Goal: Information Seeking & Learning: Learn about a topic

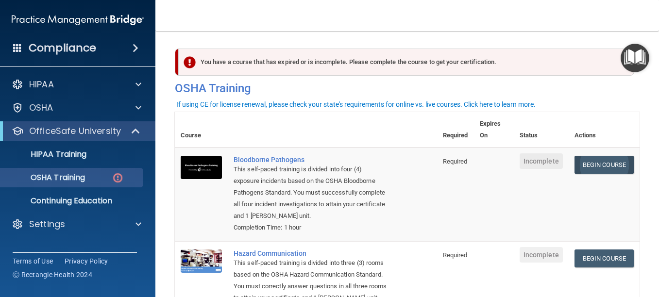
click at [586, 159] on link "Begin Course" at bounding box center [603, 165] width 59 height 18
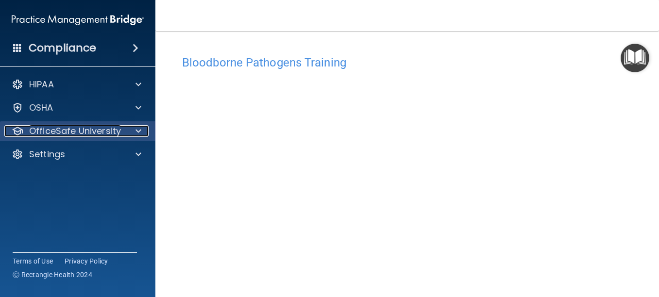
click at [84, 135] on p "OfficeSafe University" at bounding box center [75, 131] width 92 height 12
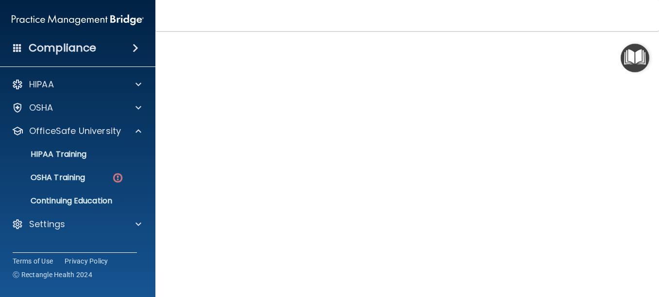
scroll to position [45, 0]
click at [627, 160] on div "Bloodborne Pathogens Training This course doesn’t expire until . Are you sure y…" at bounding box center [407, 174] width 465 height 336
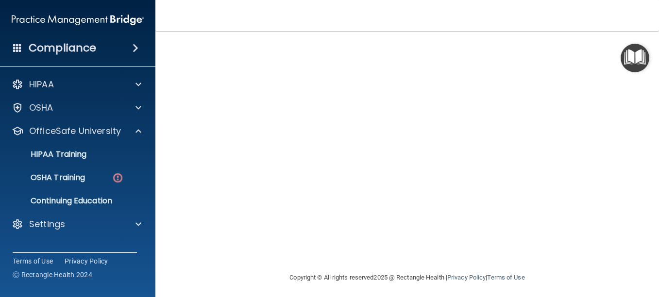
scroll to position [118, 0]
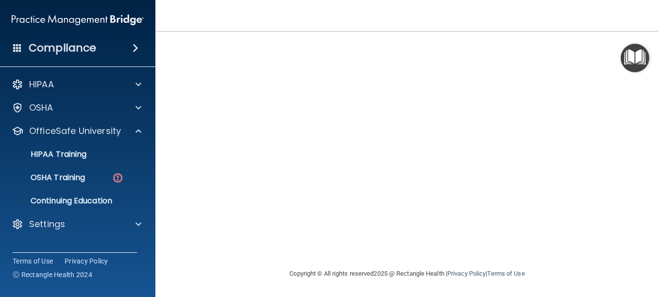
drag, startPoint x: 638, startPoint y: 176, endPoint x: 657, endPoint y: 74, distance: 103.7
click at [658, 74] on html "Compliance HIPAA Documents and Policies Report an Incident Business Associates …" at bounding box center [329, 148] width 659 height 297
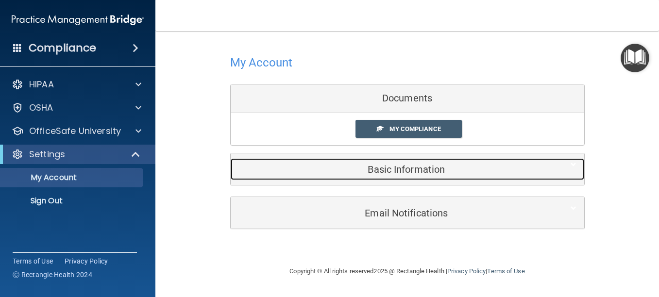
click at [401, 169] on h5 "Basic Information" at bounding box center [392, 169] width 309 height 11
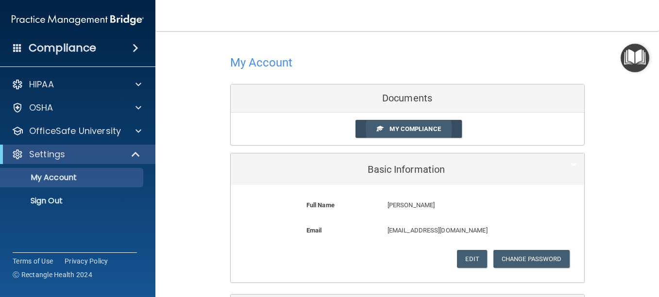
click at [401, 130] on span "My Compliance" at bounding box center [414, 128] width 51 height 7
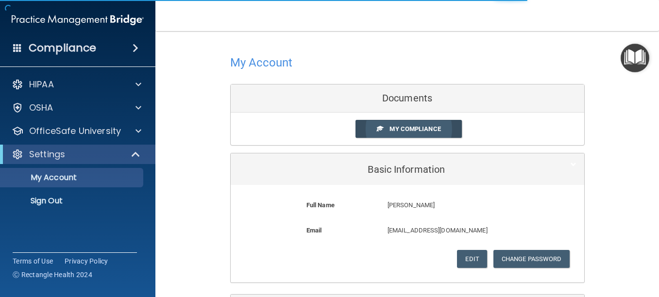
click at [401, 130] on span "My Compliance" at bounding box center [414, 128] width 51 height 7
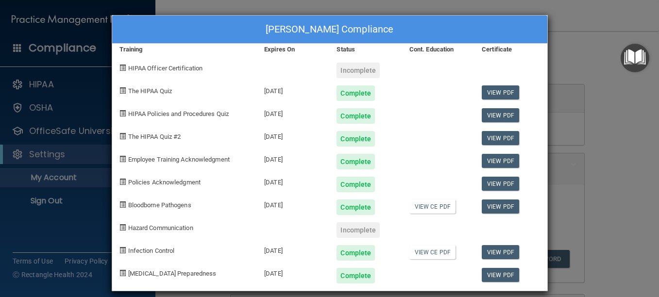
click at [358, 71] on div "Incomplete" at bounding box center [357, 71] width 43 height 16
click at [353, 235] on div "Incomplete" at bounding box center [357, 230] width 43 height 16
click at [586, 33] on div "Jeannie Cordova's Compliance Training Expires On Status Cont. Education Certifi…" at bounding box center [329, 148] width 659 height 297
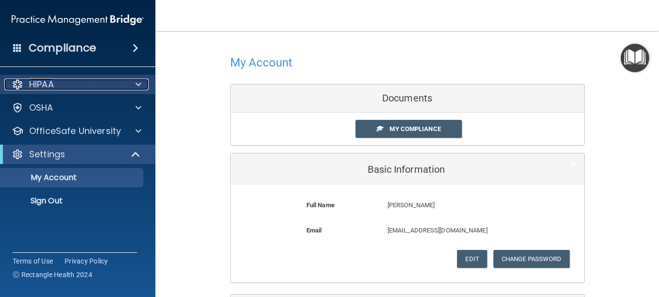
click at [64, 84] on div "HIPAA" at bounding box center [64, 85] width 120 height 12
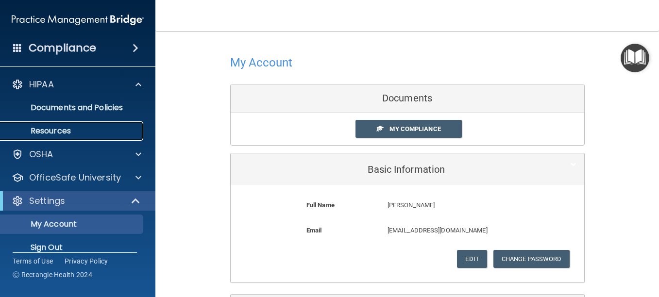
click at [66, 126] on p "Resources" at bounding box center [72, 131] width 133 height 10
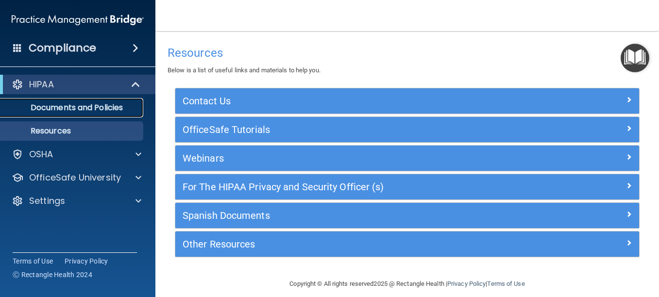
click at [74, 103] on p "Documents and Policies" at bounding box center [72, 108] width 133 height 10
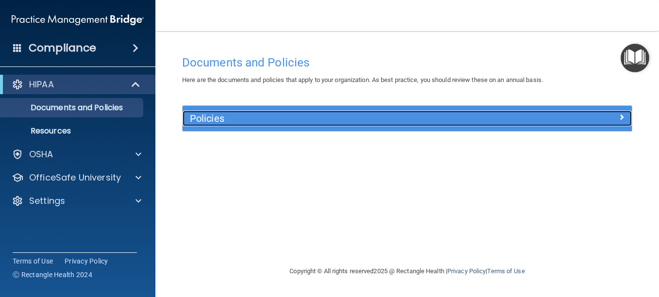
click at [312, 124] on div "Policies" at bounding box center [351, 119] width 337 height 16
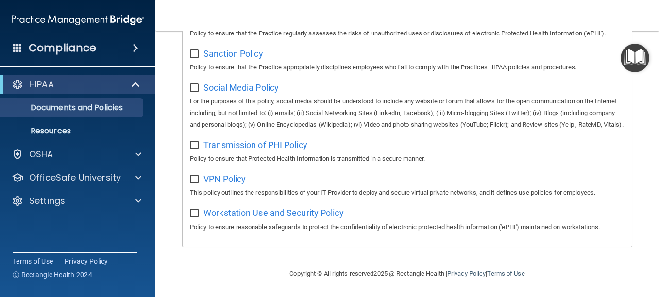
scroll to position [769, 0]
click at [44, 128] on p "Resources" at bounding box center [72, 131] width 133 height 10
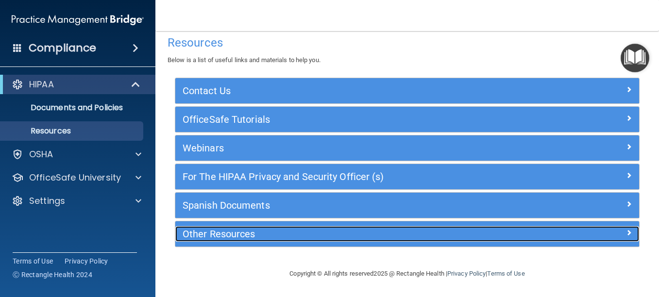
click at [250, 233] on h5 "Other Resources" at bounding box center [349, 234] width 333 height 11
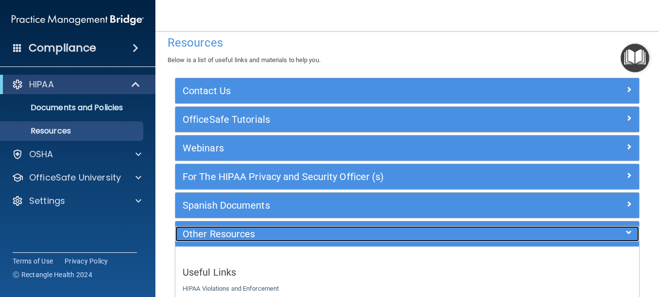
click at [250, 233] on h5 "Other Resources" at bounding box center [349, 234] width 333 height 11
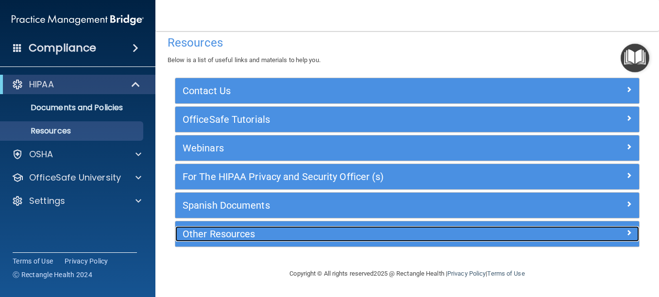
click at [250, 233] on h5 "Other Resources" at bounding box center [349, 234] width 333 height 11
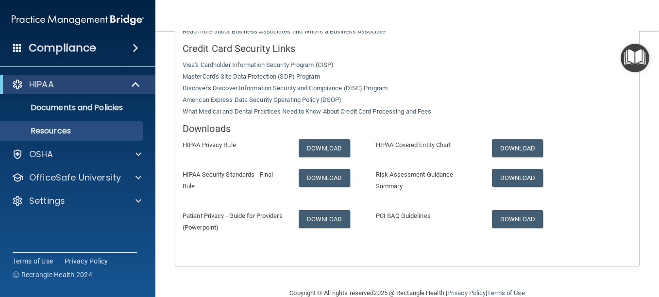
scroll to position [334, 0]
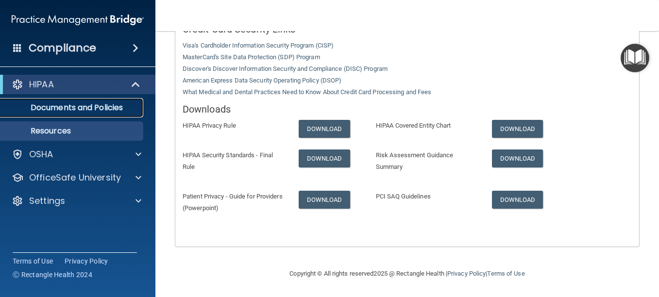
click at [85, 107] on p "Documents and Policies" at bounding box center [72, 108] width 133 height 10
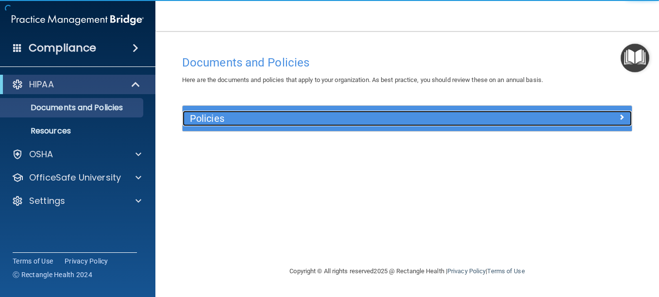
click at [263, 118] on h5 "Policies" at bounding box center [351, 118] width 322 height 11
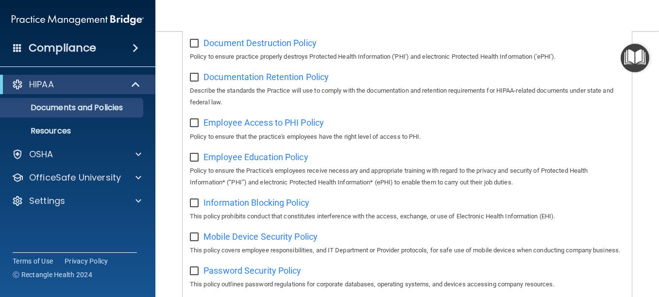
scroll to position [769, 0]
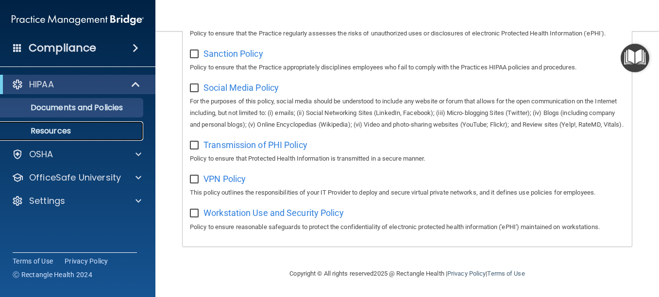
click at [48, 128] on p "Resources" at bounding box center [72, 131] width 133 height 10
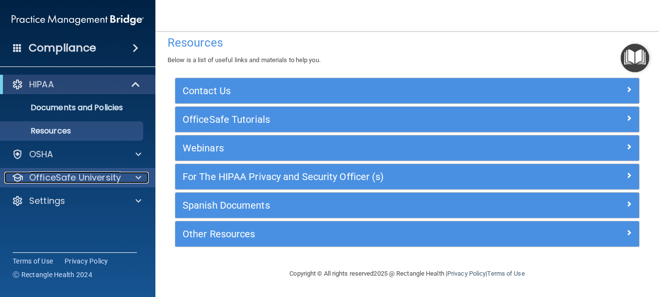
click at [106, 178] on p "OfficeSafe University" at bounding box center [75, 178] width 92 height 12
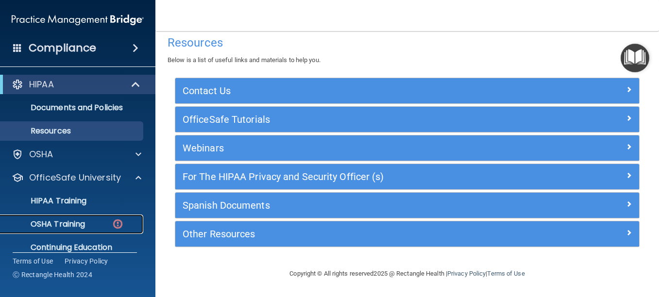
click at [97, 222] on div "OSHA Training" at bounding box center [72, 224] width 133 height 10
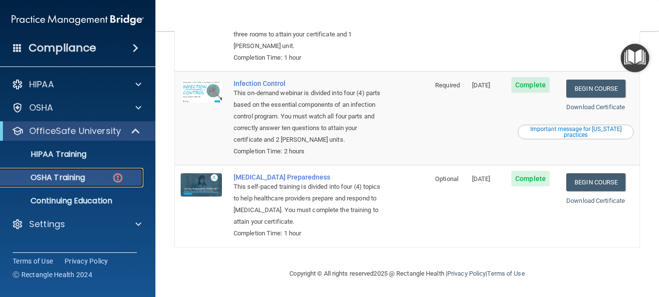
scroll to position [205, 0]
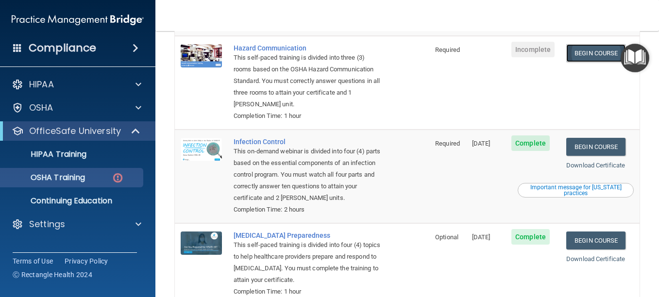
click at [595, 50] on link "Begin Course" at bounding box center [595, 53] width 59 height 18
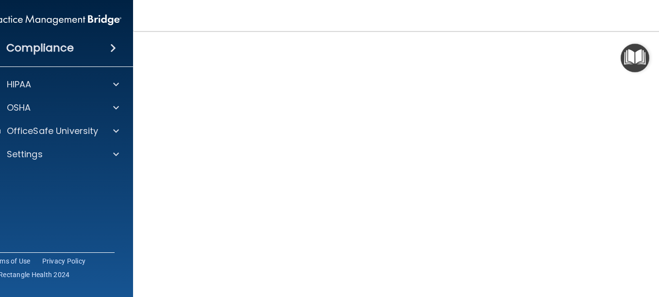
scroll to position [61, 0]
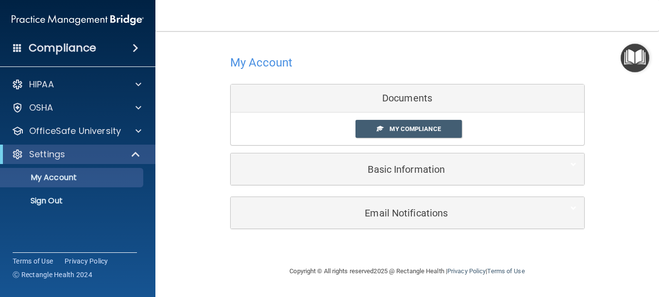
click at [479, 55] on div at bounding box center [407, 62] width 354 height 24
click at [76, 147] on div "Settings" at bounding box center [77, 154] width 155 height 19
click at [136, 154] on span at bounding box center [137, 155] width 8 height 12
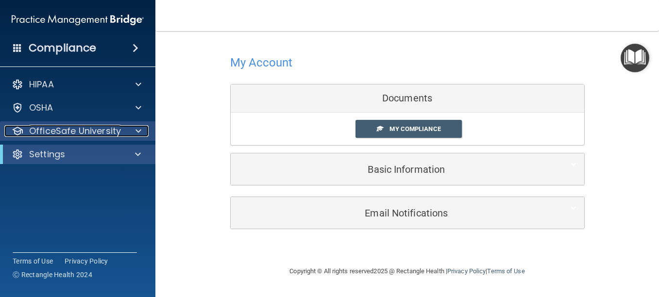
click at [129, 130] on div at bounding box center [137, 131] width 24 height 12
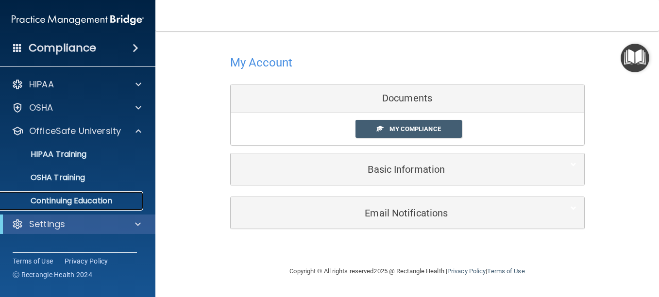
click at [73, 198] on p "Continuing Education" at bounding box center [72, 201] width 133 height 10
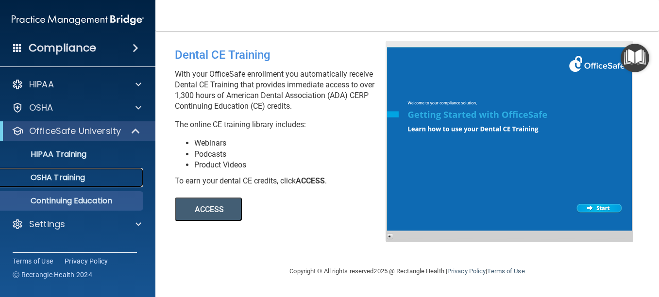
click at [63, 178] on p "OSHA Training" at bounding box center [45, 178] width 79 height 10
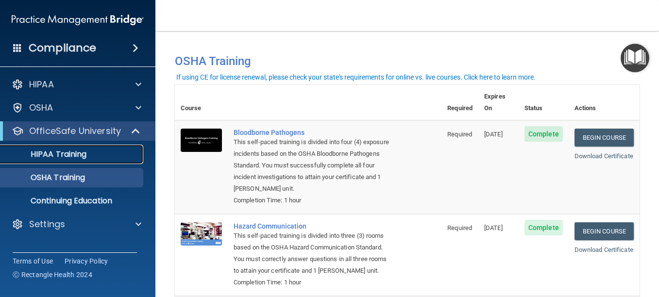
click at [73, 156] on p "HIPAA Training" at bounding box center [46, 155] width 80 height 10
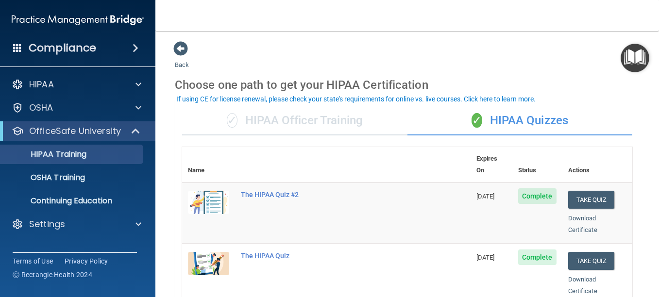
click at [273, 129] on div "✓ HIPAA Officer Training" at bounding box center [294, 120] width 225 height 29
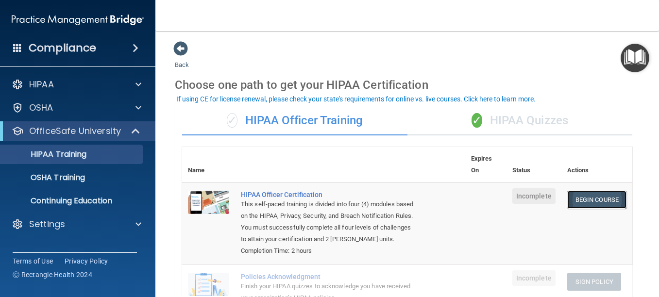
click at [589, 198] on link "Begin Course" at bounding box center [596, 200] width 59 height 18
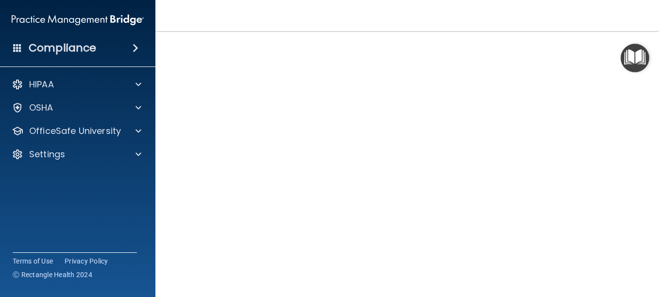
scroll to position [135, 0]
click at [627, 174] on div "HIPAA Officer Certification This course doesn’t expire until . Are you sure you…" at bounding box center [407, 91] width 465 height 353
